Goal: Task Accomplishment & Management: Use online tool/utility

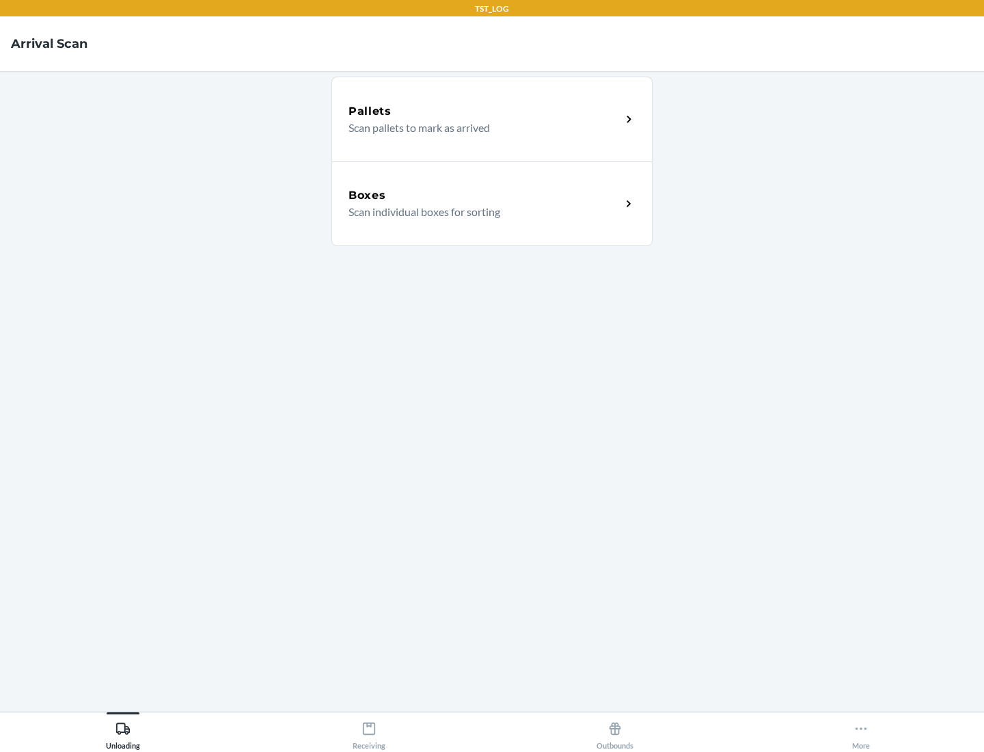
click at [485, 195] on div "Boxes" at bounding box center [485, 195] width 273 height 16
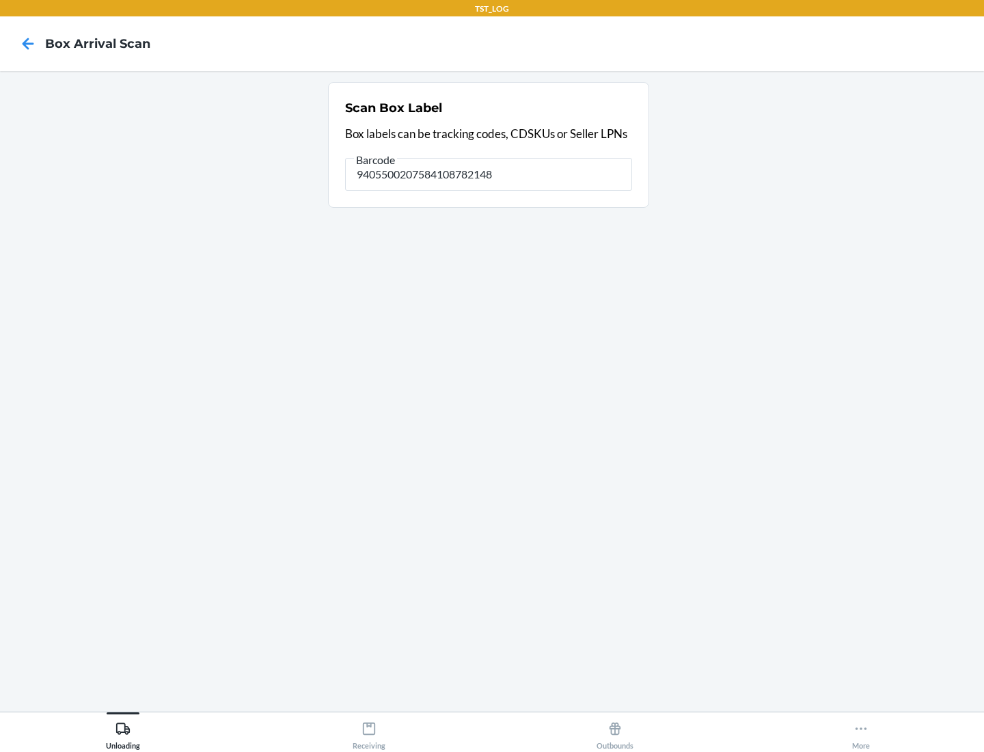
type input "9405500207584108782148"
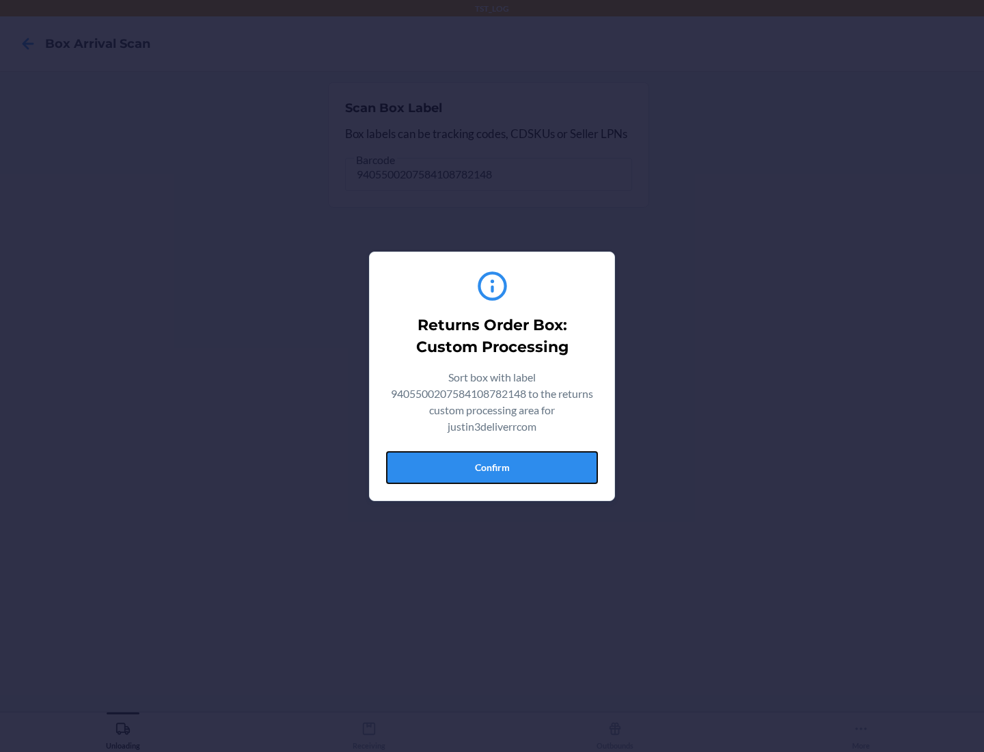
click at [492, 467] on button "Confirm" at bounding box center [492, 467] width 212 height 33
